Goal: Navigation & Orientation: Find specific page/section

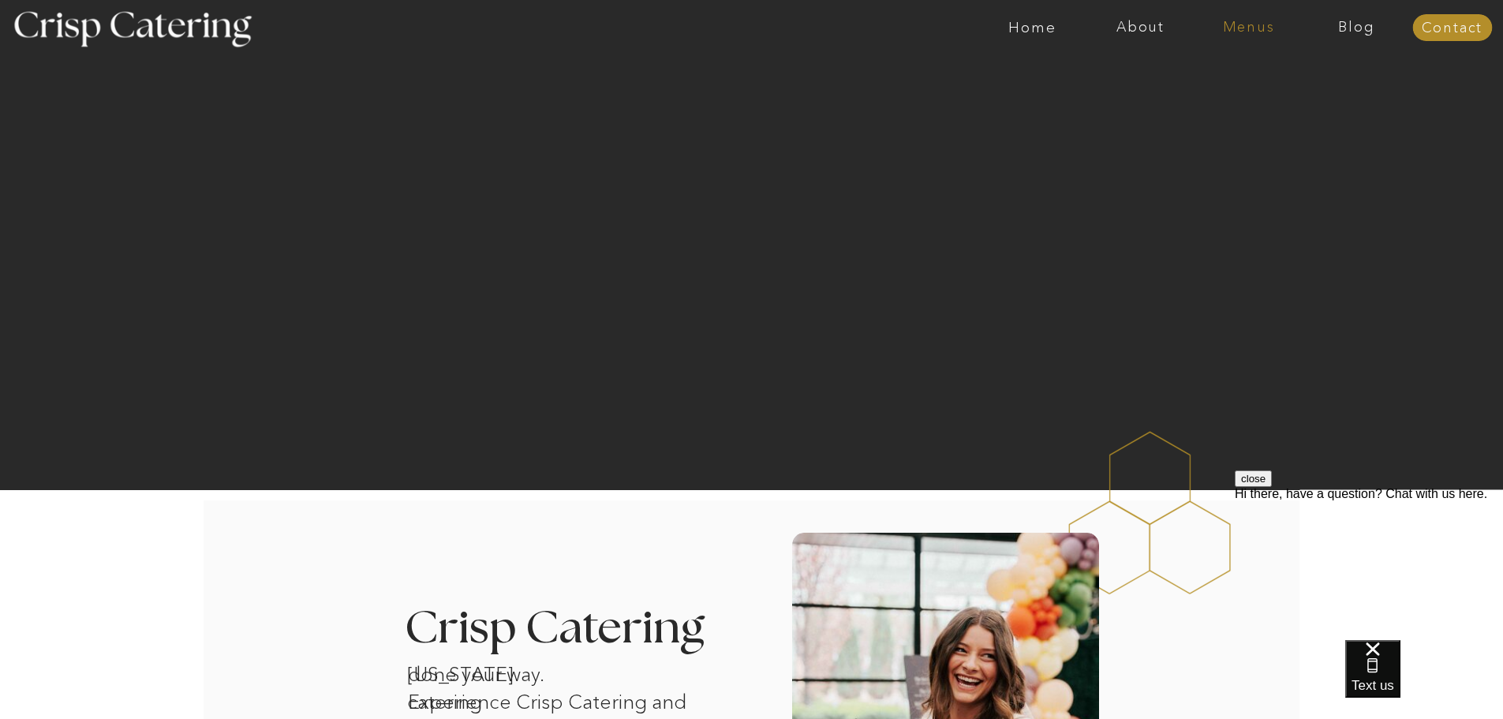
click at [1250, 32] on nav "Menus" at bounding box center [1249, 28] width 108 height 16
click at [1197, 95] on nav "Winter (Sep-Feb)" at bounding box center [1247, 92] width 129 height 15
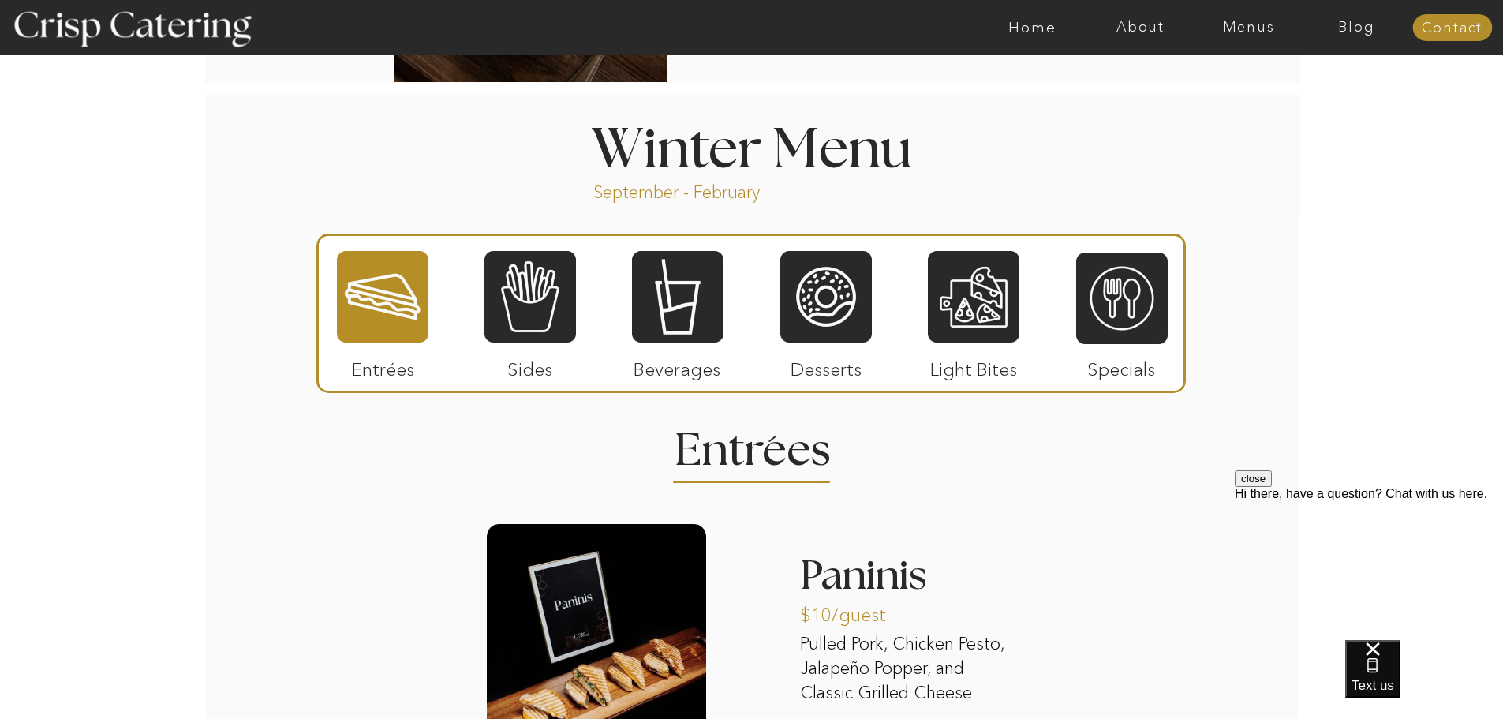
scroll to position [1815, 0]
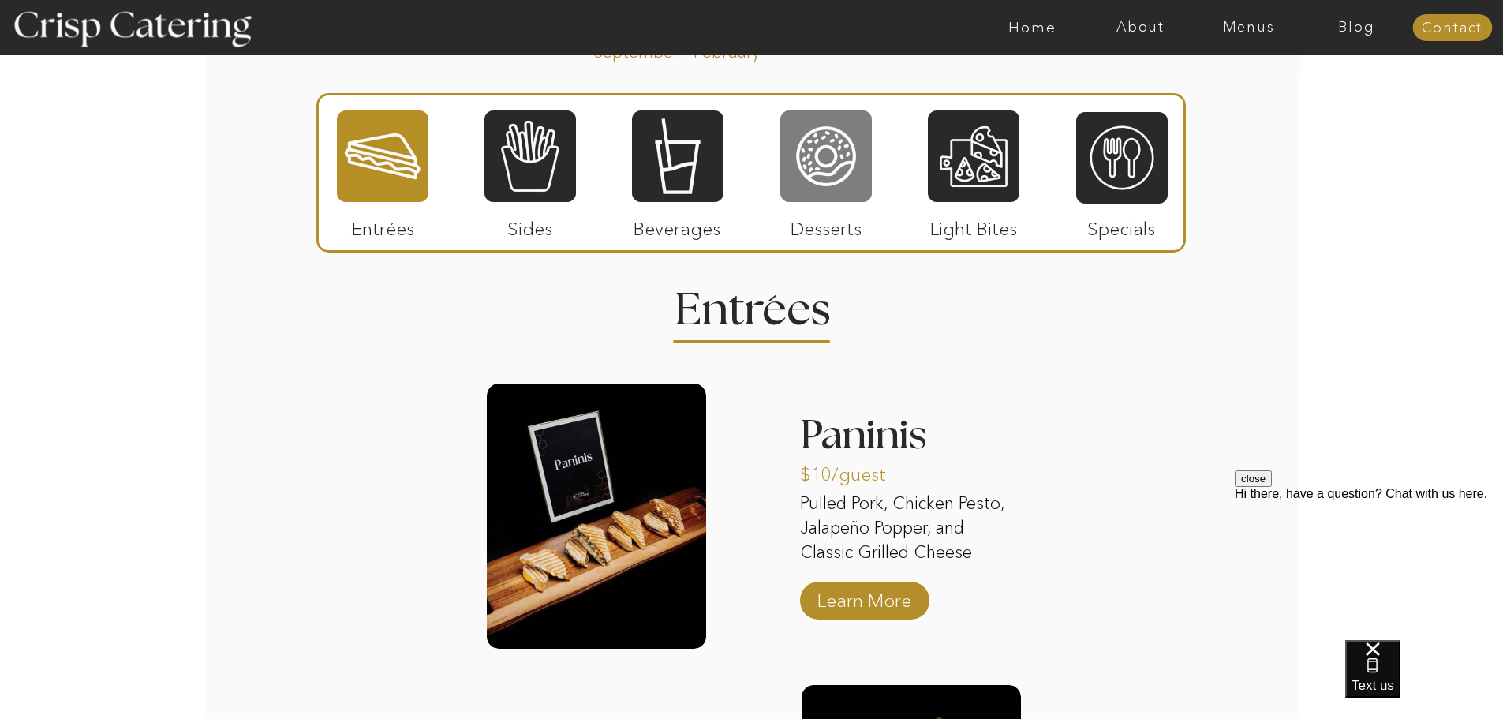
click at [819, 152] on div at bounding box center [826, 156] width 92 height 95
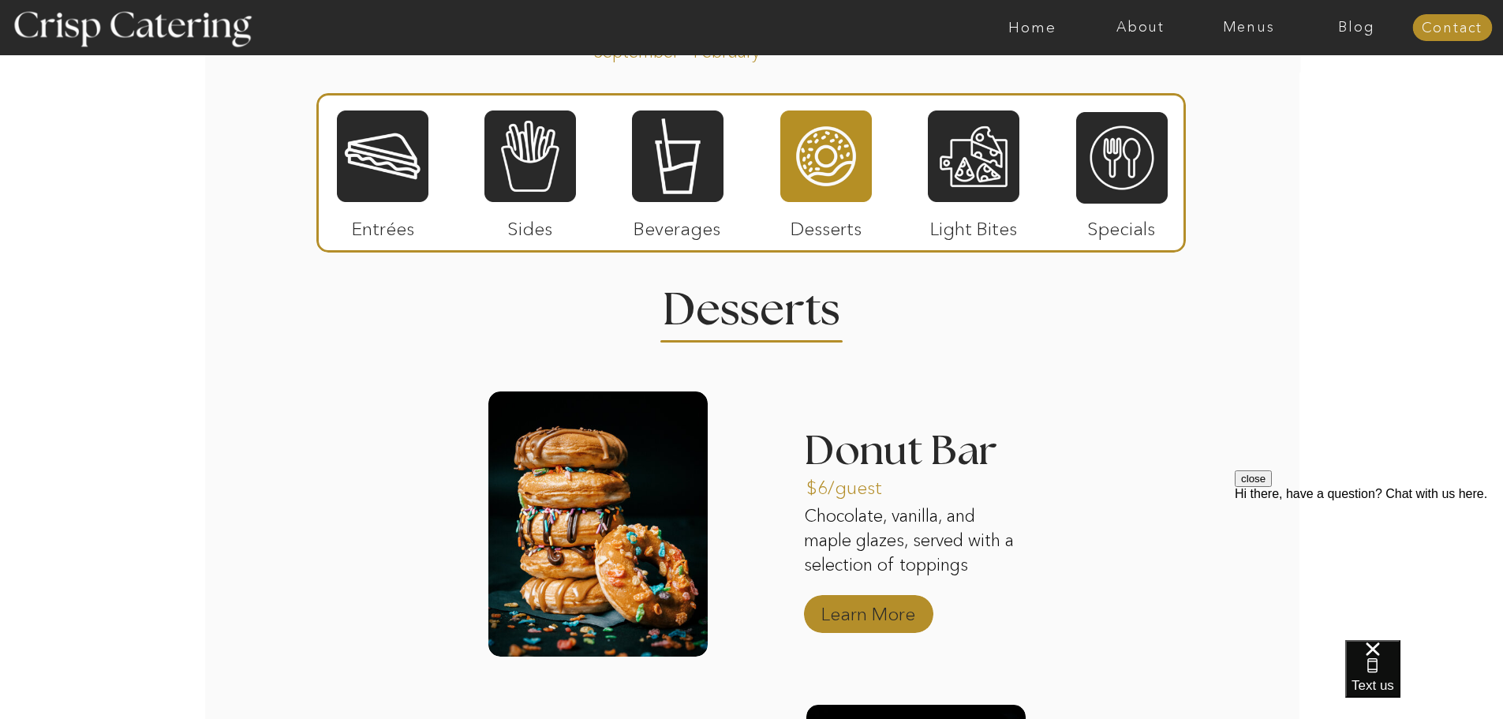
click at [856, 604] on p "Learn More" at bounding box center [868, 610] width 105 height 46
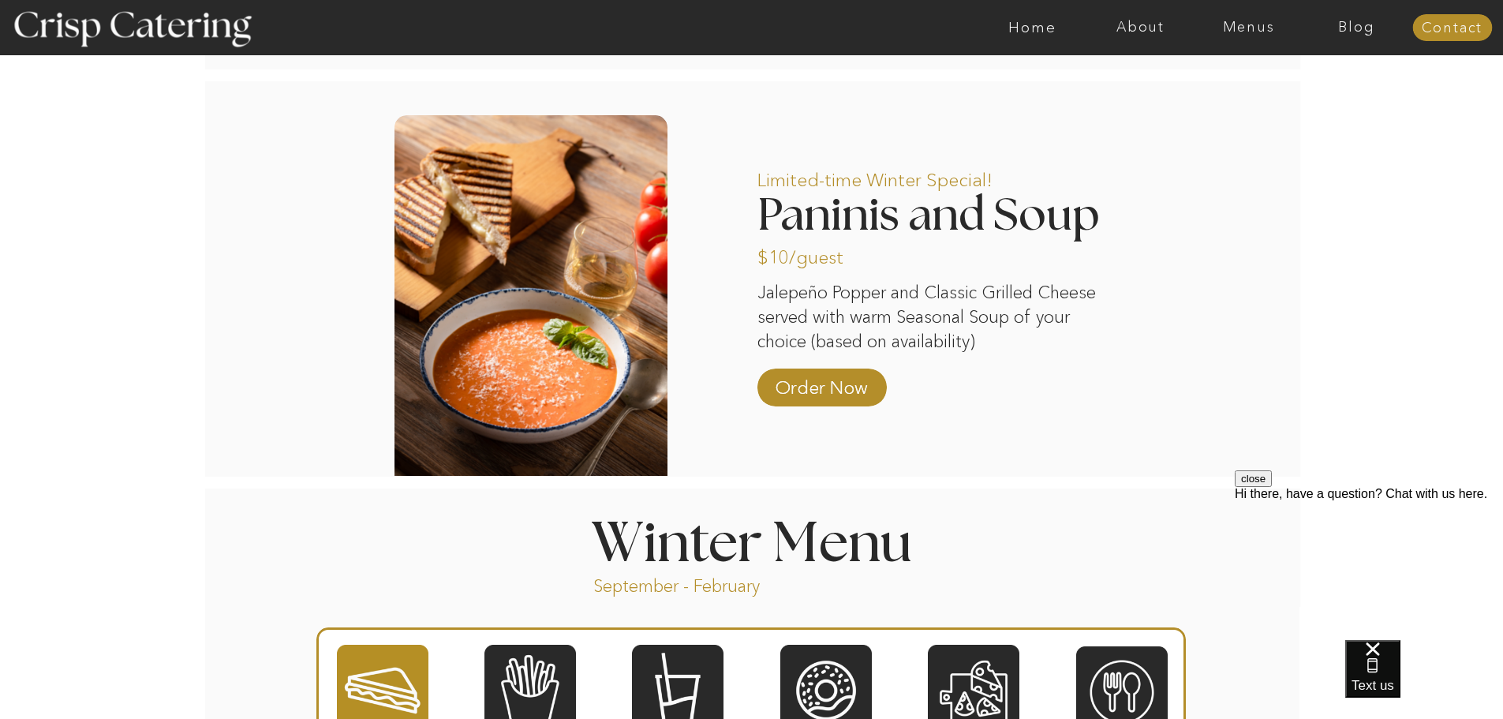
scroll to position [1578, 0]
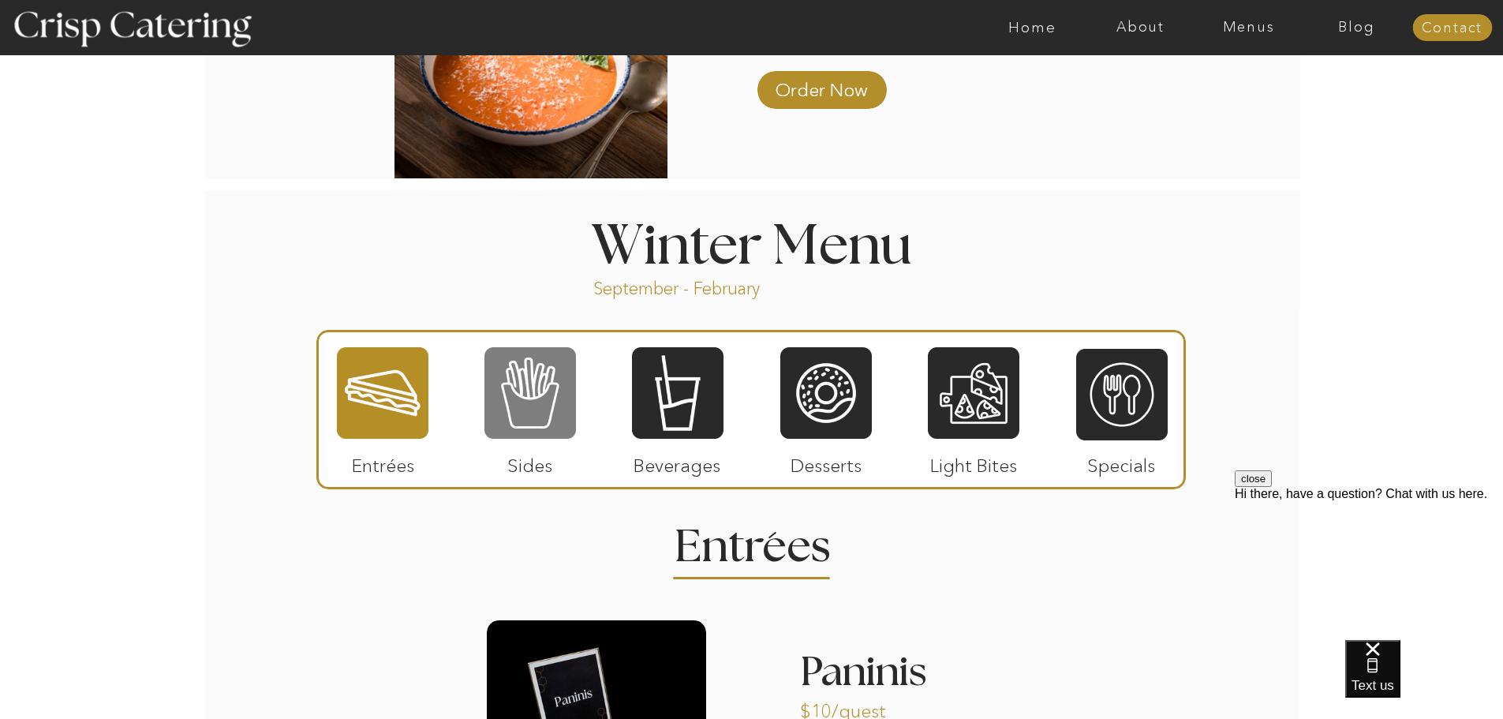
click at [526, 432] on div at bounding box center [530, 393] width 92 height 95
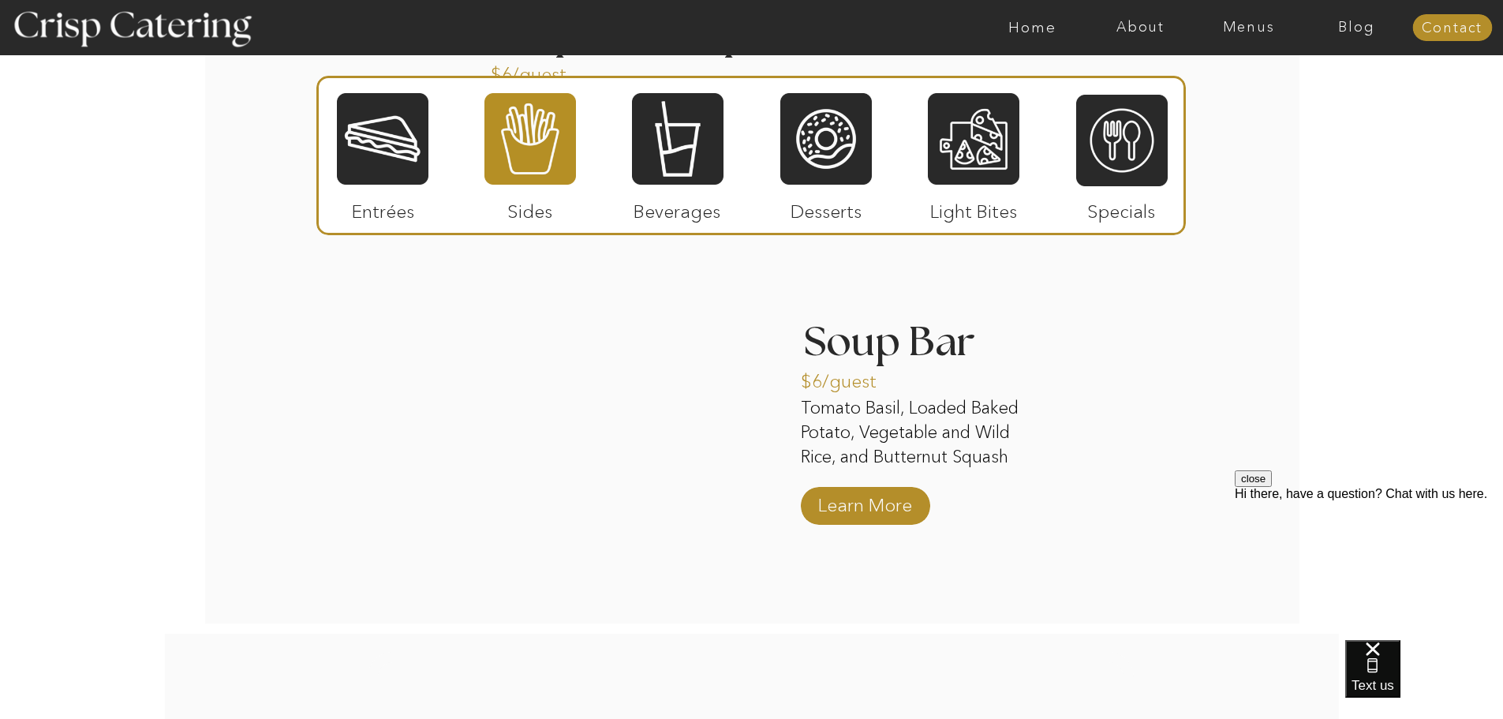
scroll to position [3235, 0]
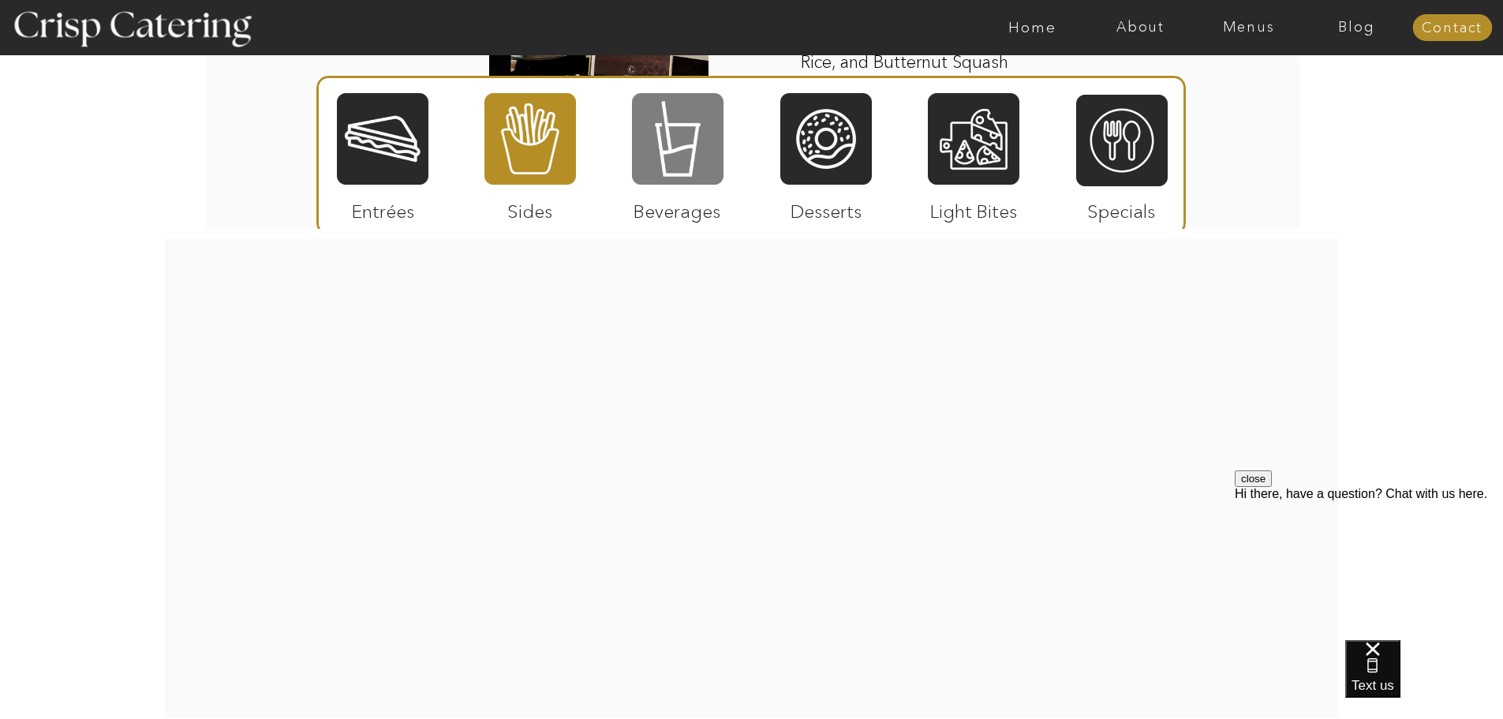
click at [687, 133] on div at bounding box center [678, 139] width 92 height 95
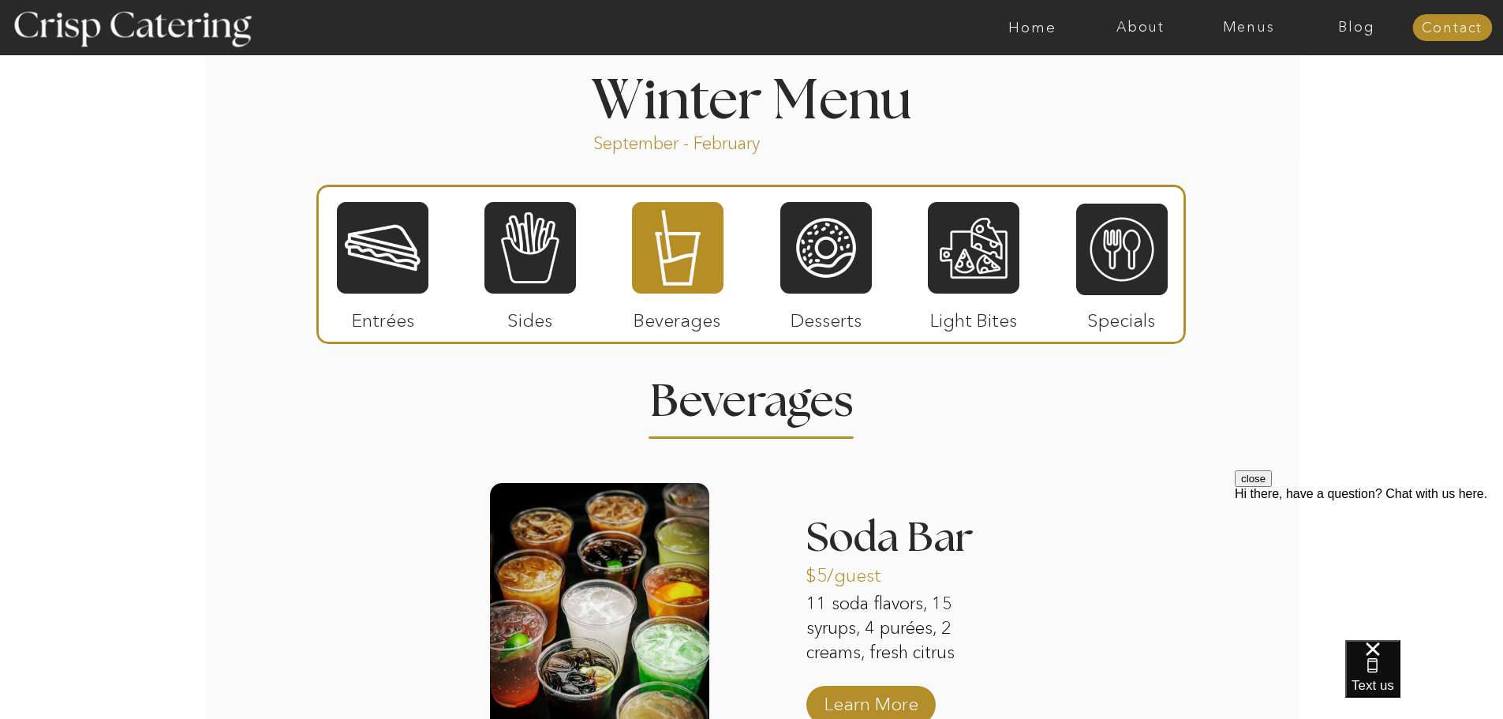
scroll to position [1578, 0]
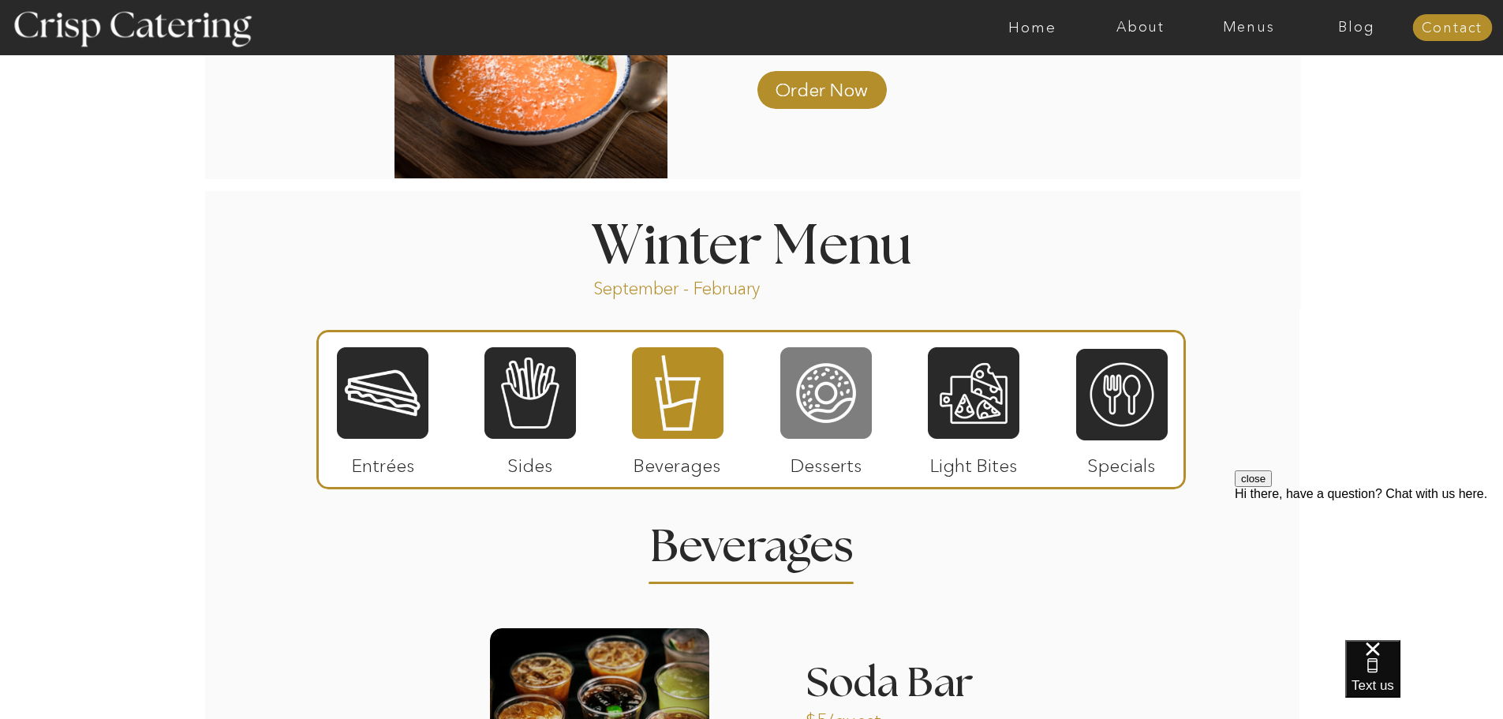
click at [806, 373] on div at bounding box center [826, 393] width 92 height 95
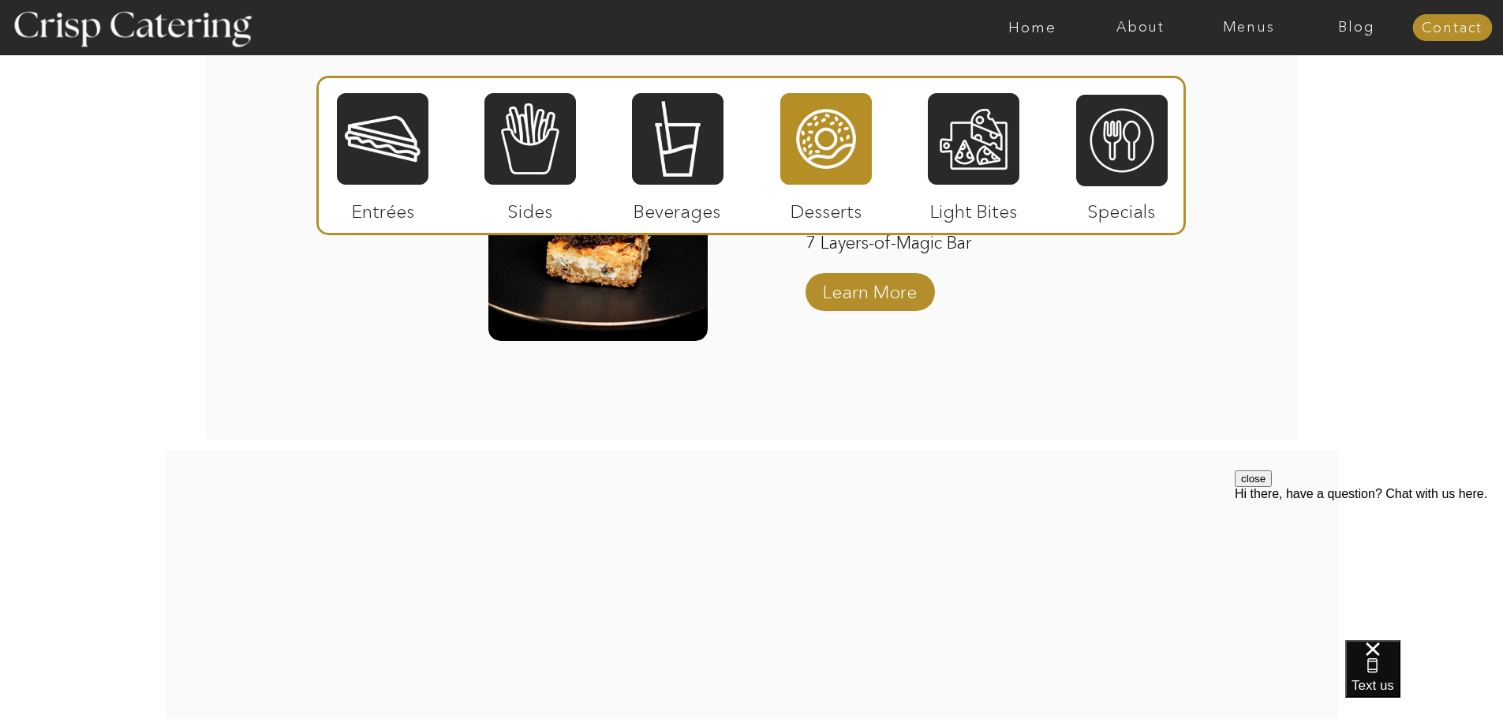
scroll to position [2604, 0]
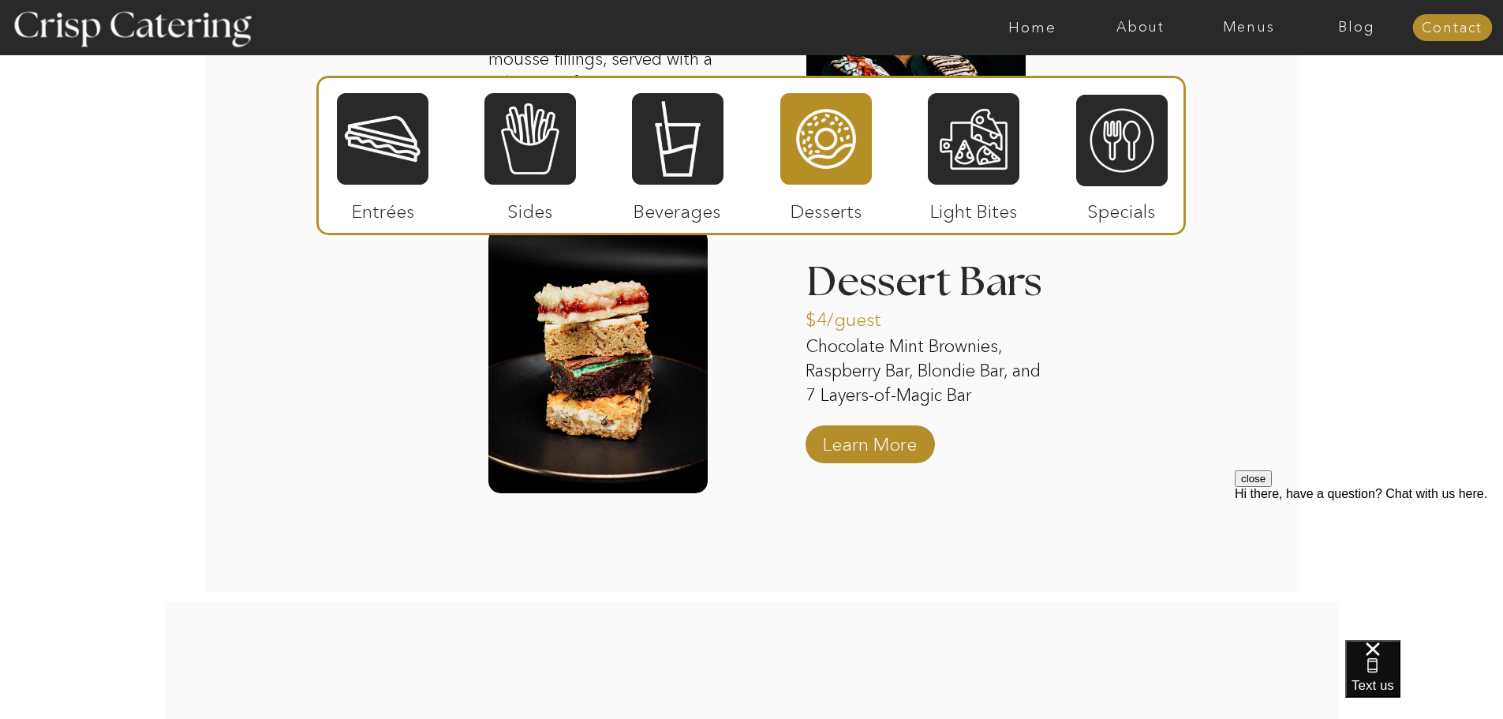
click at [959, 140] on div at bounding box center [974, 139] width 92 height 95
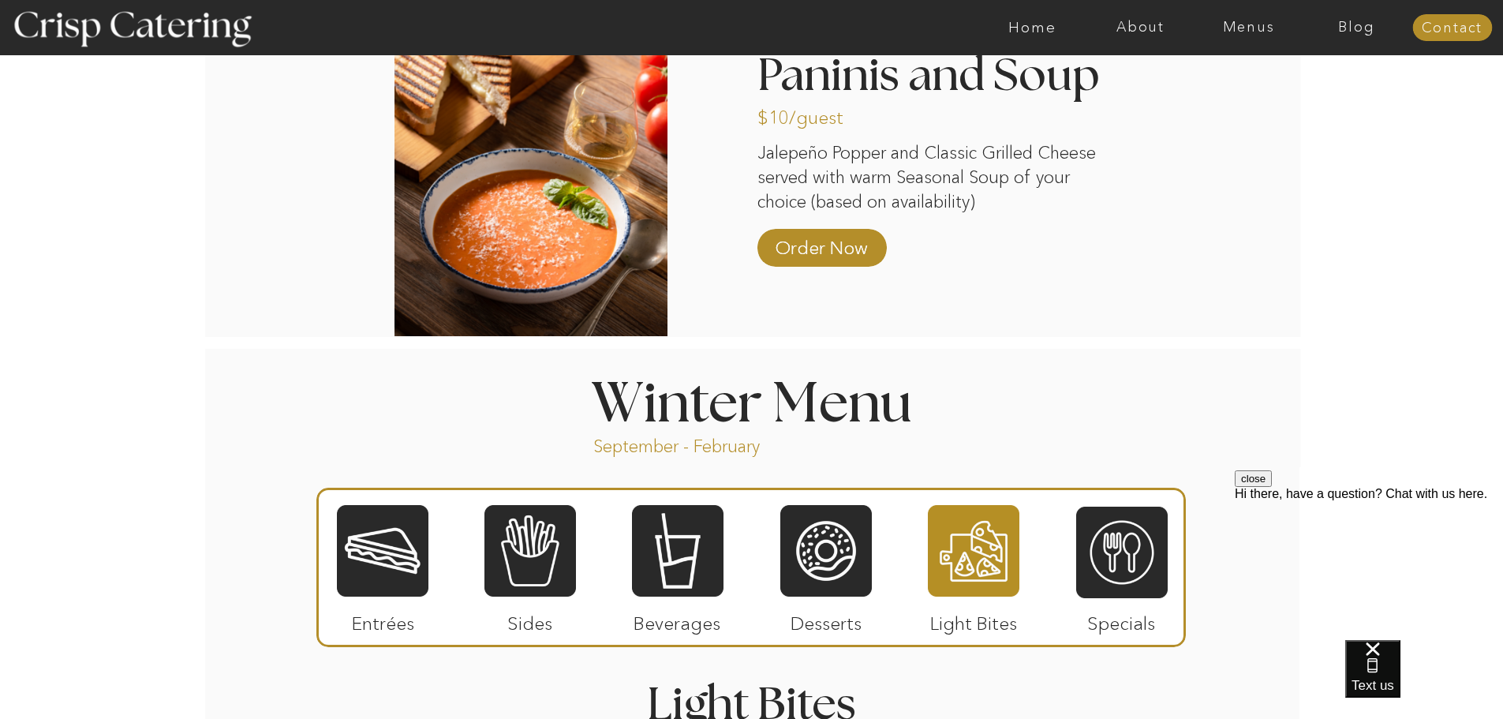
scroll to position [1736, 0]
